Goal: Task Accomplishment & Management: Use online tool/utility

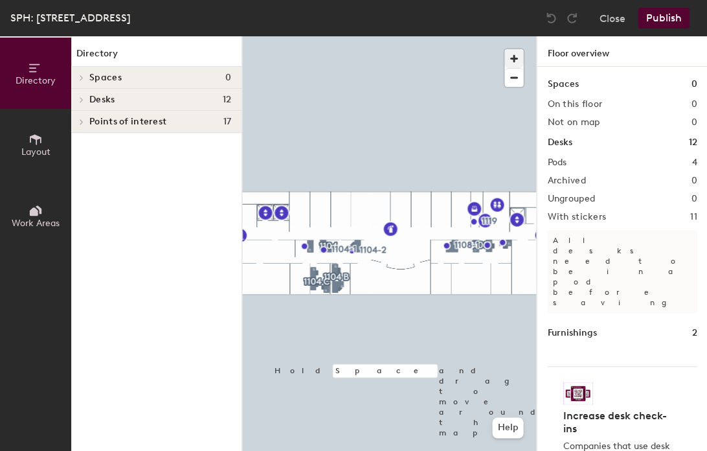
click at [510, 56] on span "button" at bounding box center [513, 58] width 19 height 19
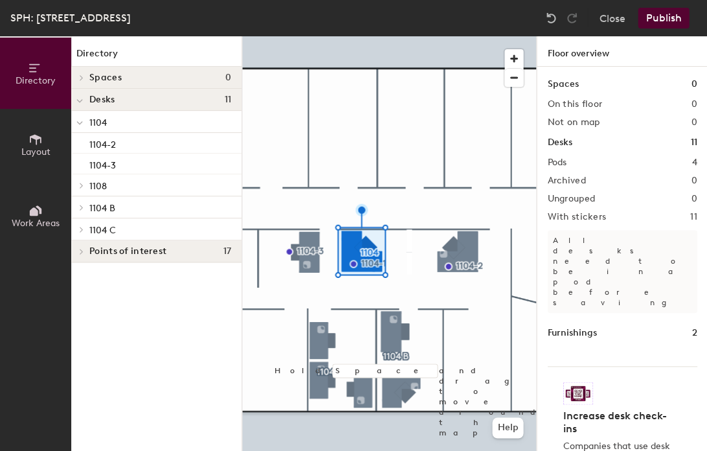
click at [365, 36] on div at bounding box center [389, 36] width 294 height 0
click at [47, 142] on button "Layout" at bounding box center [35, 144] width 71 height 71
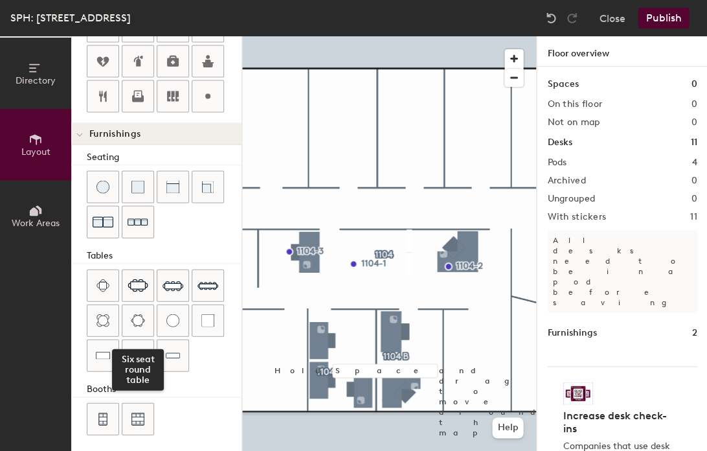
scroll to position [363, 0]
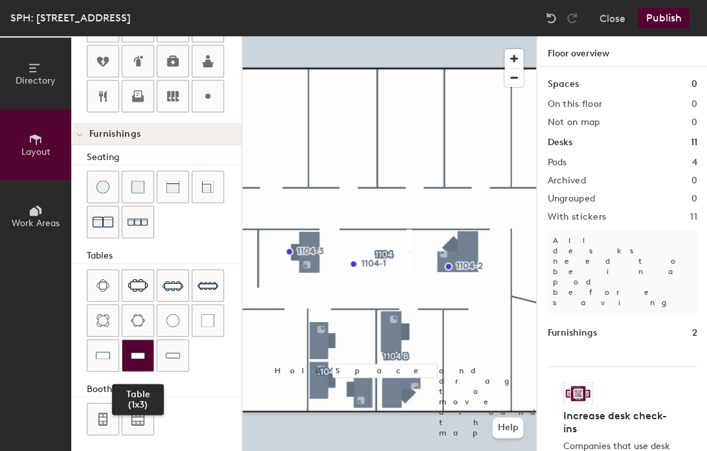
click at [144, 355] on img at bounding box center [138, 354] width 14 height 13
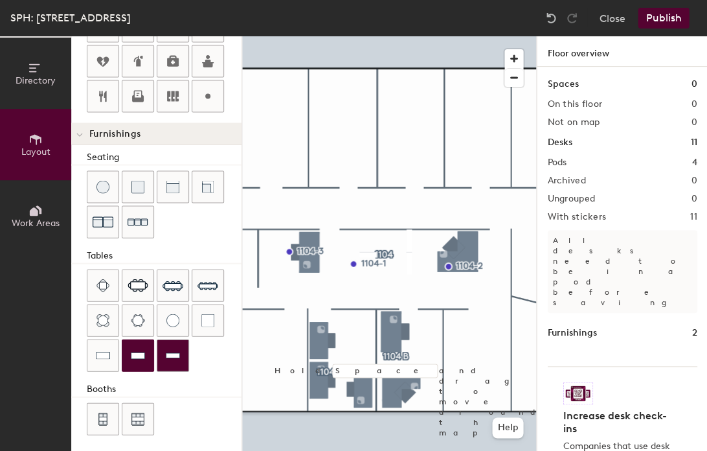
scroll to position [352, 0]
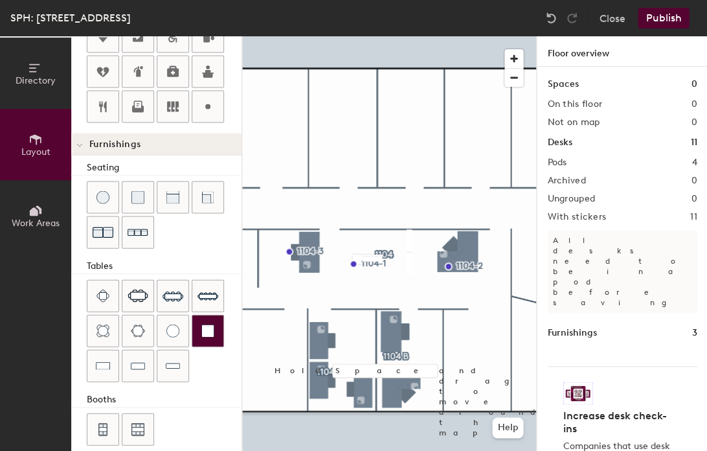
type input "20"
drag, startPoint x: 44, startPoint y: 88, endPoint x: 41, endPoint y: 119, distance: 31.2
click at [44, 88] on button "Directory" at bounding box center [35, 73] width 71 height 71
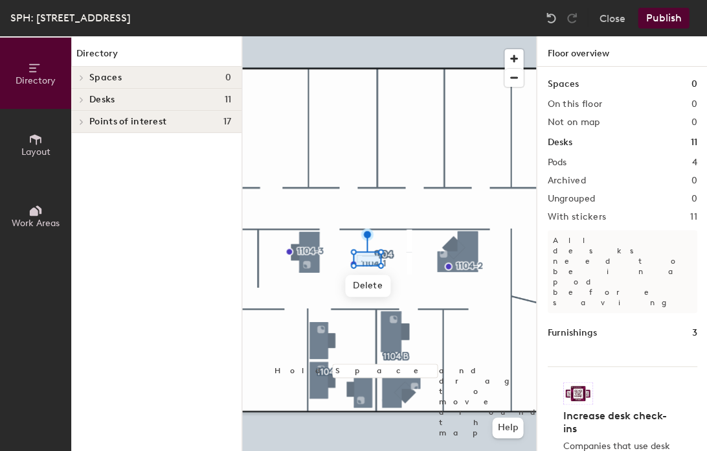
scroll to position [0, 0]
click at [50, 163] on button "Layout" at bounding box center [35, 144] width 71 height 71
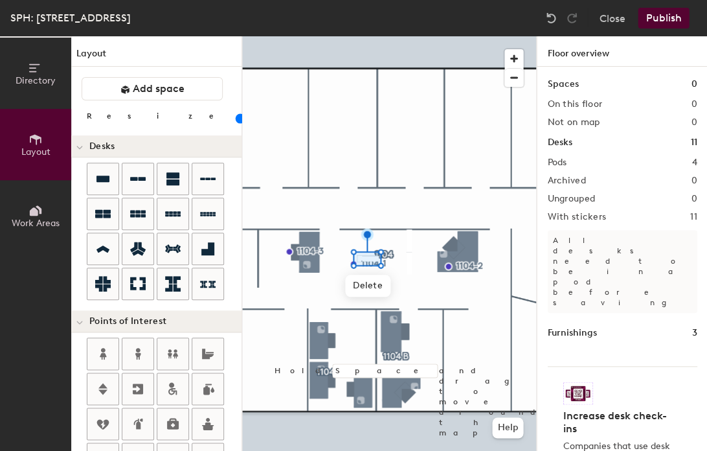
click at [35, 85] on button "Directory" at bounding box center [35, 73] width 71 height 71
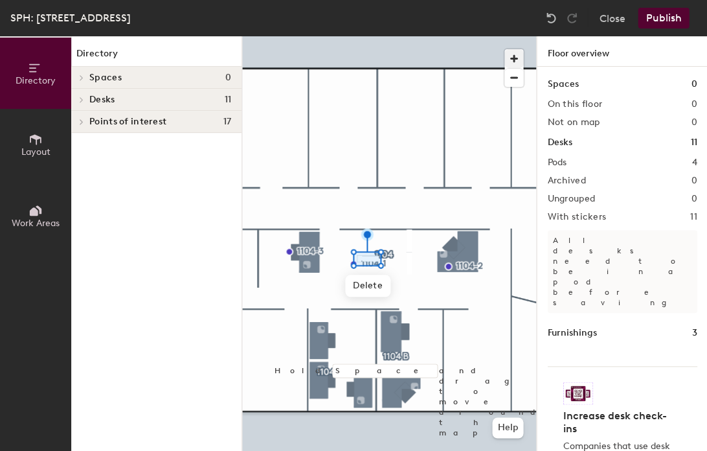
click at [512, 62] on span "button" at bounding box center [513, 58] width 19 height 19
drag, startPoint x: 512, startPoint y: 62, endPoint x: 506, endPoint y: 71, distance: 11.1
click at [512, 62] on span "button" at bounding box center [513, 58] width 19 height 19
click at [344, 36] on div at bounding box center [389, 36] width 294 height 0
click at [319, 36] on div at bounding box center [389, 36] width 294 height 0
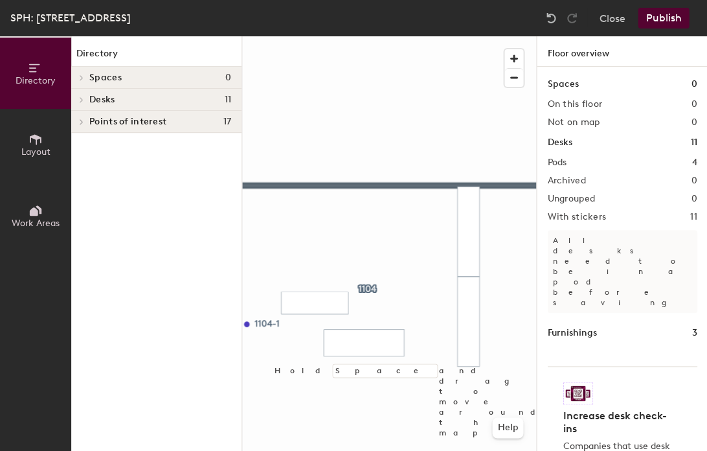
click at [360, 36] on div at bounding box center [389, 36] width 294 height 0
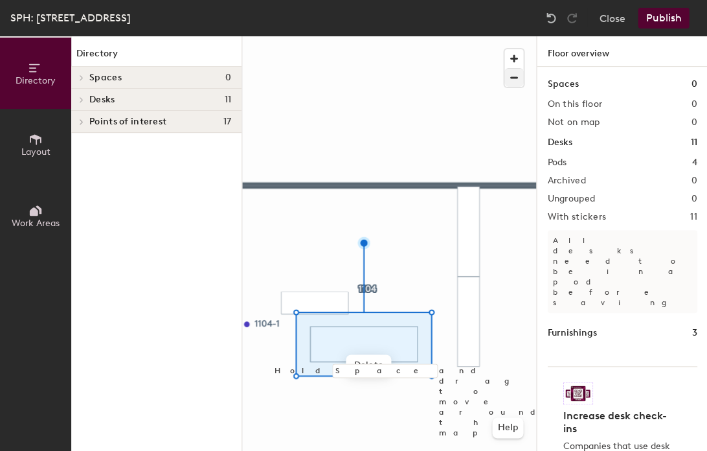
click at [518, 78] on span "button" at bounding box center [513, 78] width 19 height 18
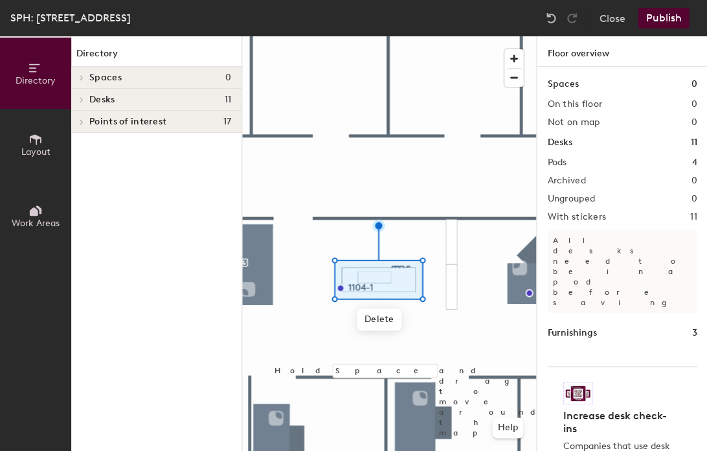
click at [52, 144] on button "Layout" at bounding box center [35, 144] width 71 height 71
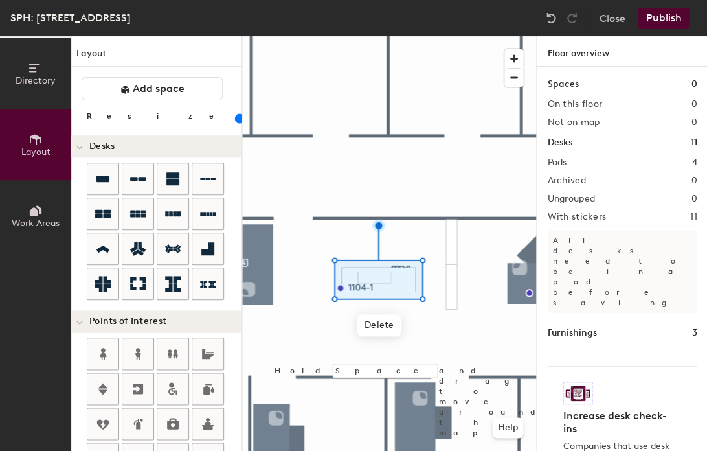
click at [235, 116] on input "range" at bounding box center [235, 118] width 0 height 10
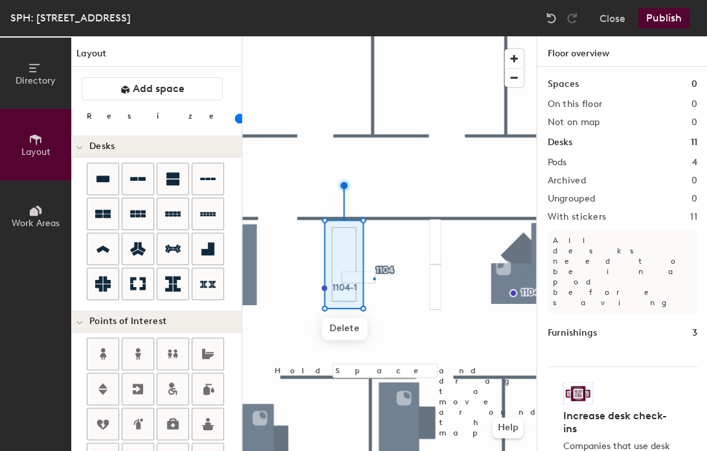
click at [373, 36] on div at bounding box center [389, 36] width 294 height 0
click at [345, 36] on div at bounding box center [389, 36] width 294 height 0
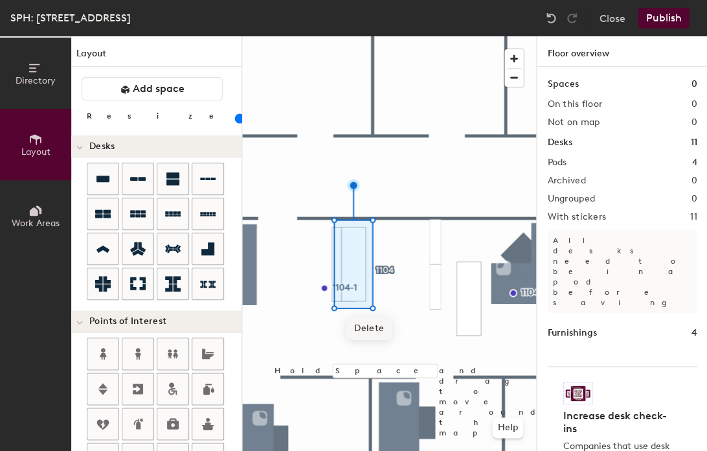
click at [383, 326] on span "Delete" at bounding box center [368, 328] width 45 height 22
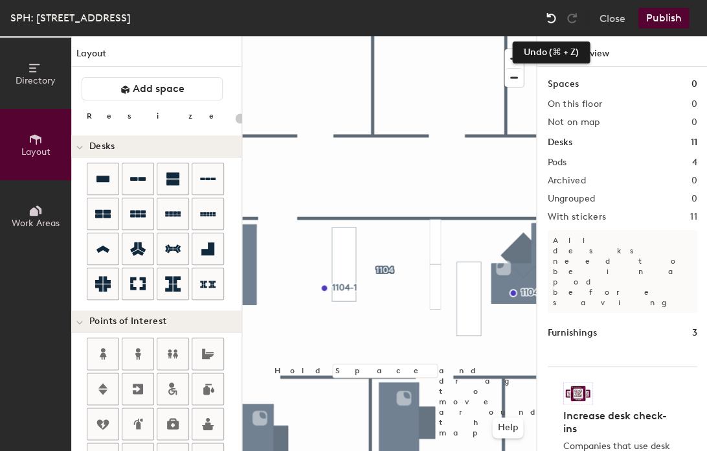
click at [549, 19] on img at bounding box center [550, 18] width 13 height 13
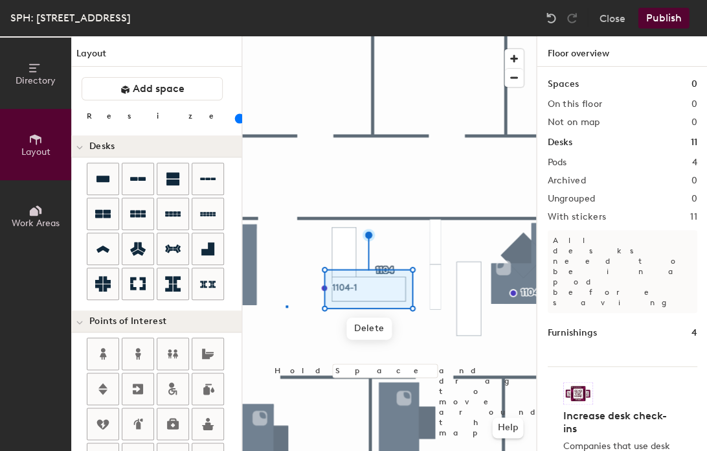
click at [286, 36] on div at bounding box center [389, 36] width 294 height 0
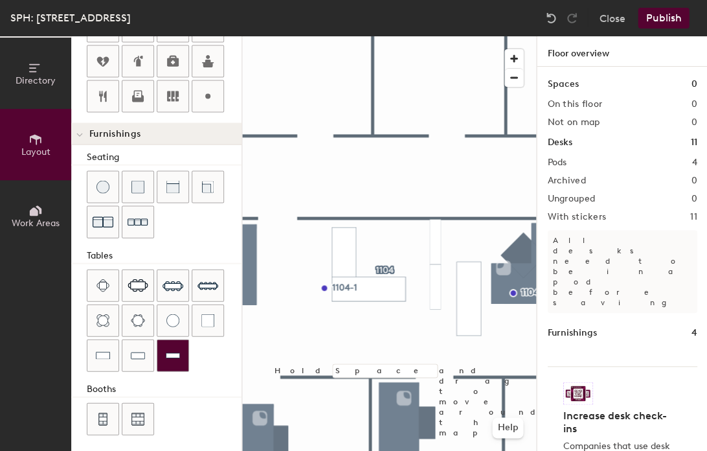
scroll to position [363, 0]
click at [328, 36] on div at bounding box center [389, 36] width 294 height 0
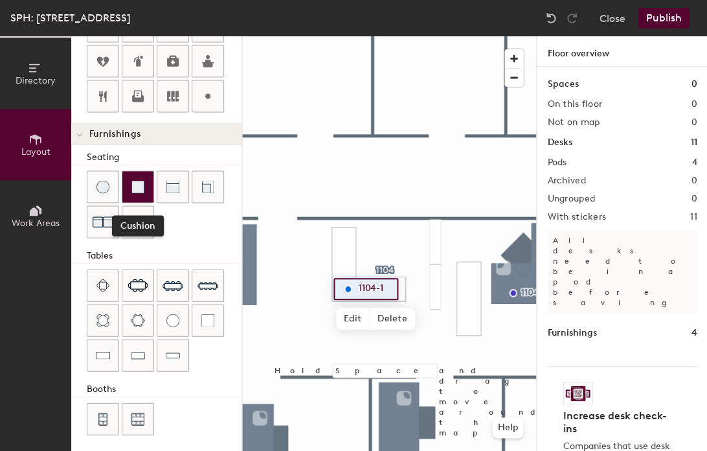
click at [132, 186] on img at bounding box center [137, 186] width 13 height 13
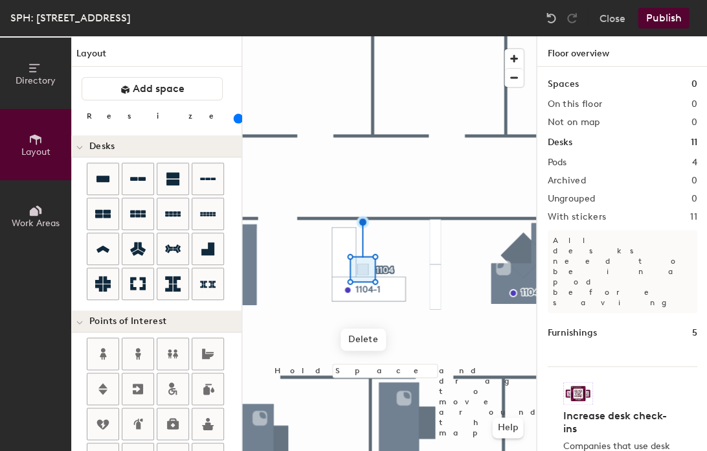
scroll to position [0, 0]
click at [235, 122] on input "range" at bounding box center [235, 118] width 0 height 10
click at [235, 119] on input "range" at bounding box center [235, 118] width 0 height 10
click at [396, 36] on div at bounding box center [389, 36] width 294 height 0
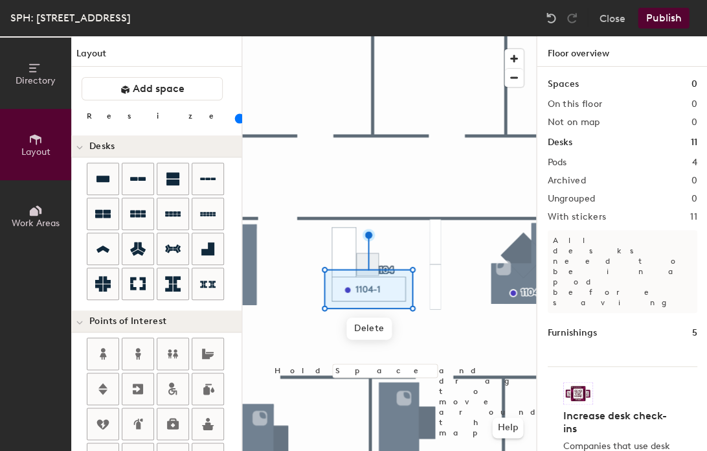
click at [347, 36] on div at bounding box center [389, 36] width 294 height 0
click at [417, 36] on div at bounding box center [389, 36] width 294 height 0
click at [373, 36] on div at bounding box center [389, 36] width 294 height 0
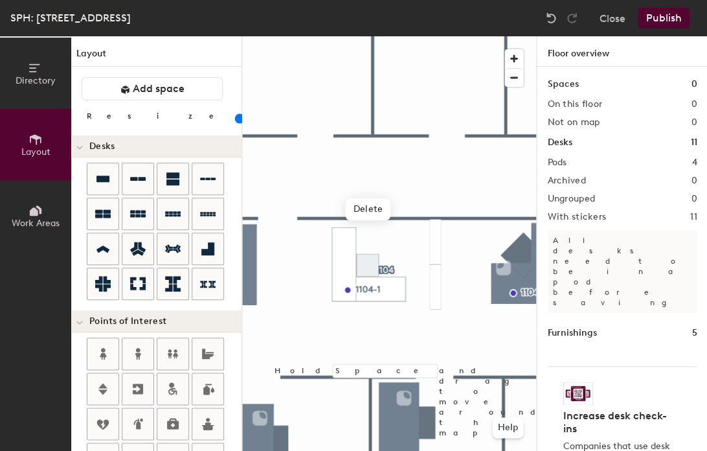
click at [420, 36] on div at bounding box center [389, 36] width 294 height 0
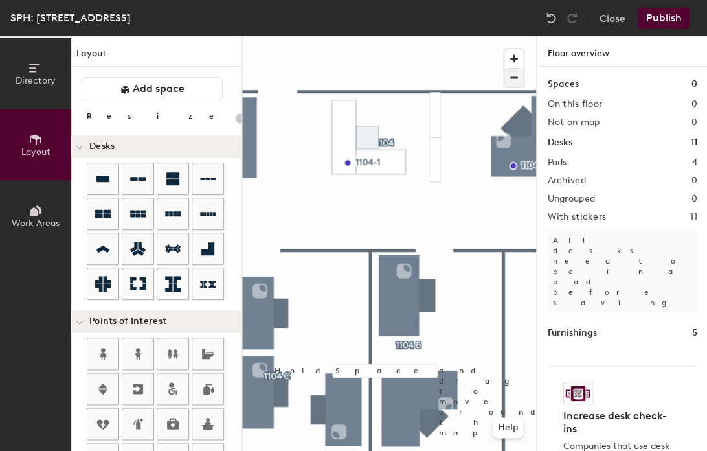
click at [510, 79] on span "button" at bounding box center [513, 78] width 19 height 18
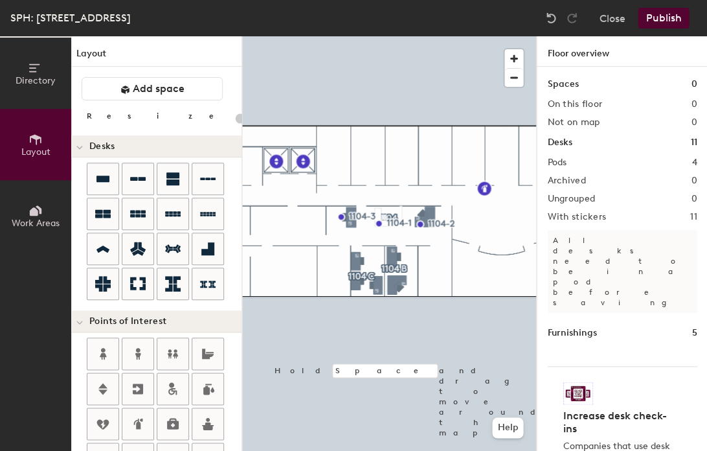
click at [663, 20] on button "Publish" at bounding box center [663, 18] width 51 height 21
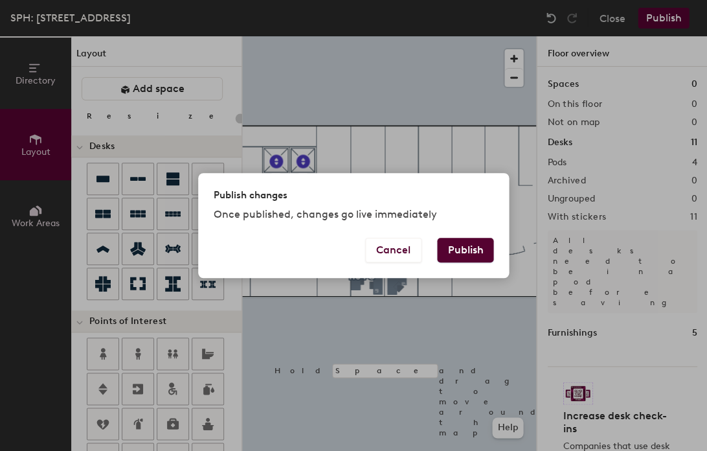
click at [451, 243] on button "Publish" at bounding box center [465, 250] width 56 height 25
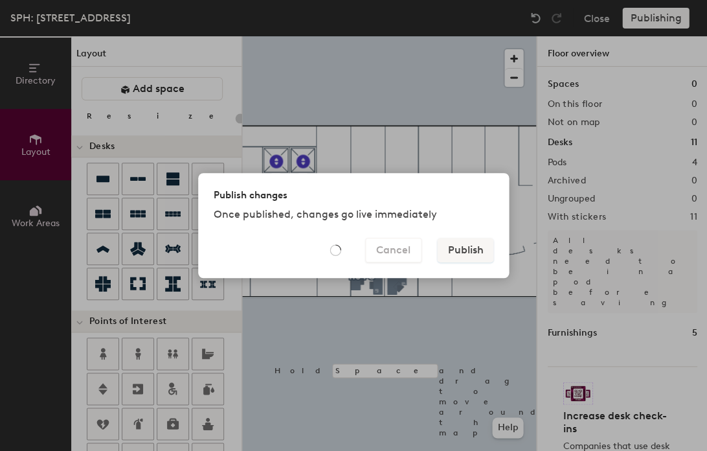
type input "20"
